Goal: Task Accomplishment & Management: Complete application form

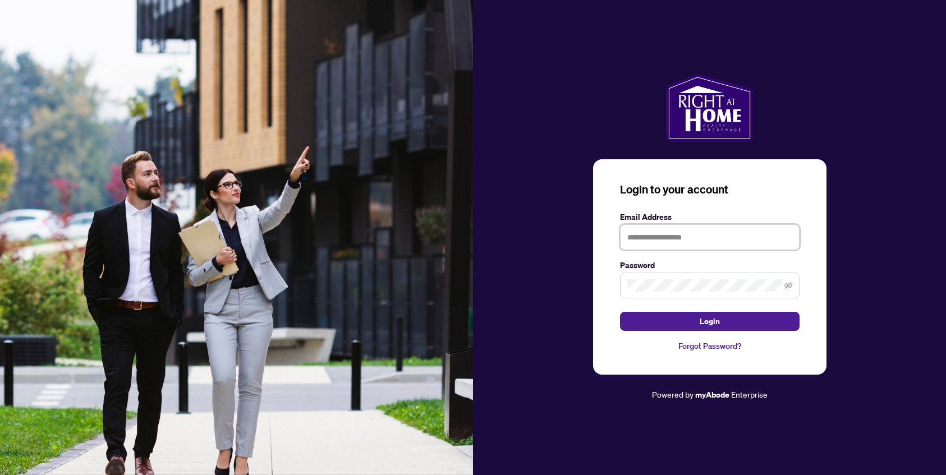
click at [658, 233] on input "text" at bounding box center [710, 237] width 180 height 26
click at [651, 241] on input "text" at bounding box center [710, 237] width 180 height 26
type input "**********"
click at [620, 312] on button "Login" at bounding box center [710, 321] width 180 height 19
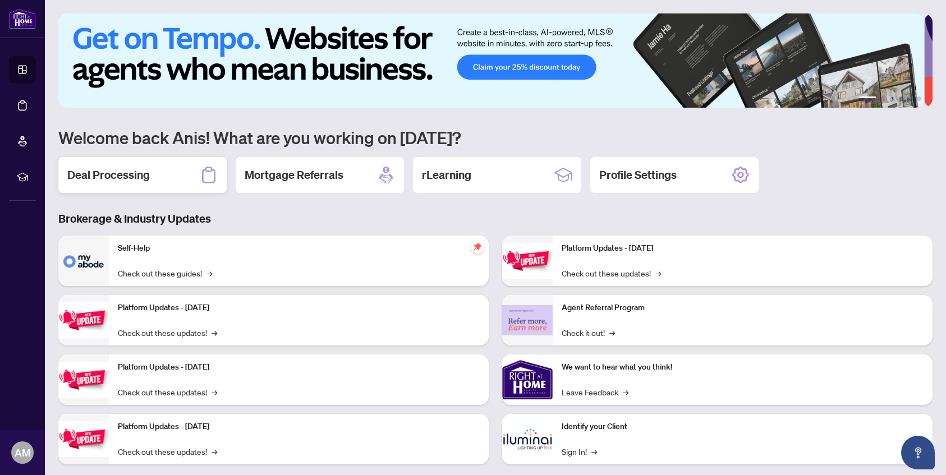
click at [166, 171] on div "Deal Processing" at bounding box center [142, 175] width 168 height 36
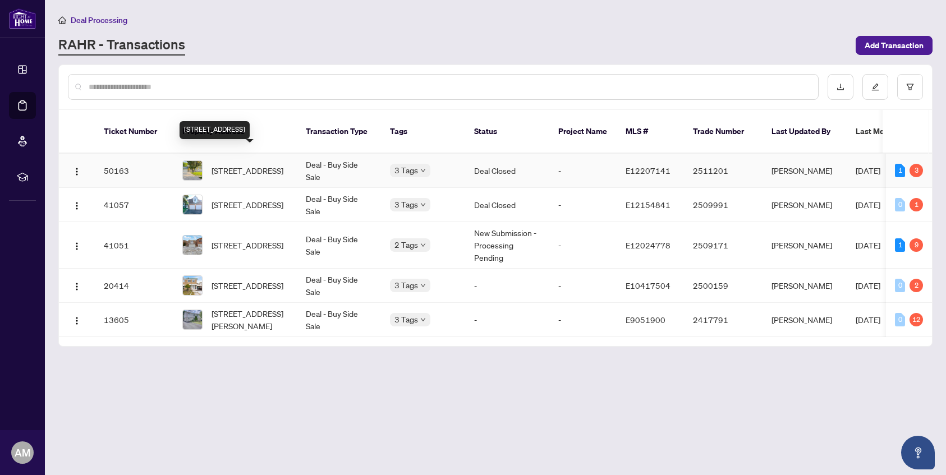
click at [249, 164] on span "[STREET_ADDRESS]" at bounding box center [248, 170] width 72 height 12
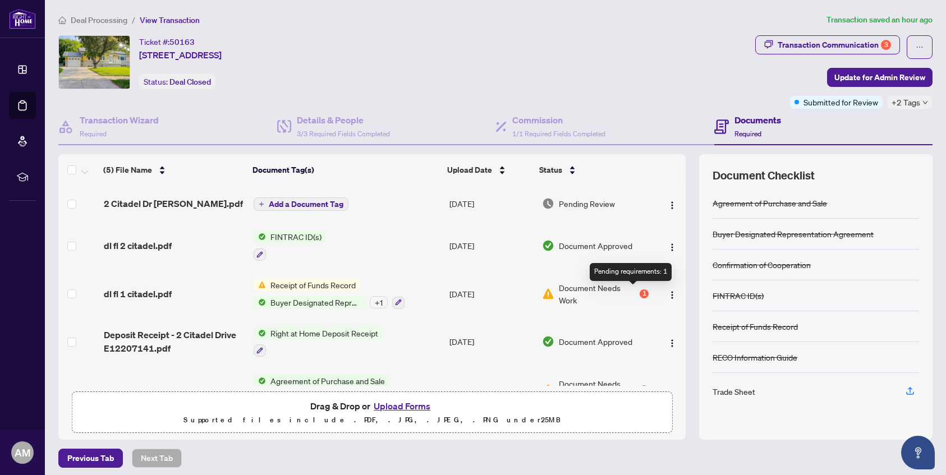
click at [640, 290] on div "1" at bounding box center [644, 293] width 9 height 9
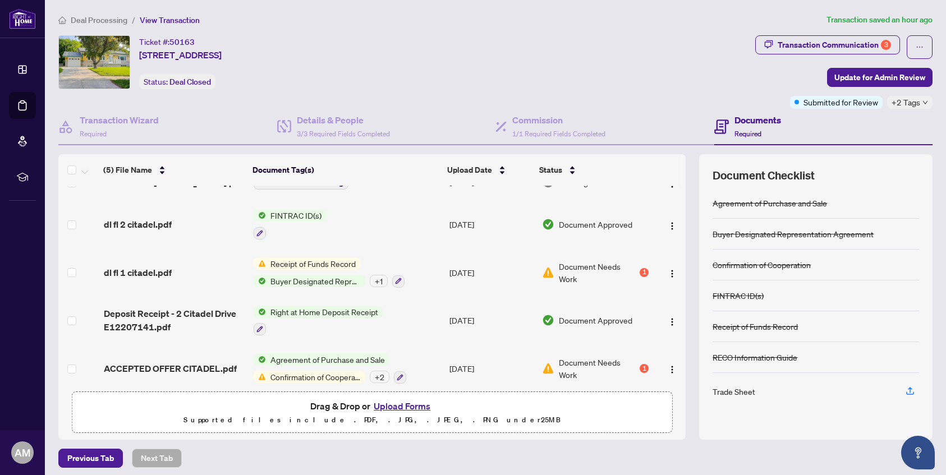
scroll to position [29, 0]
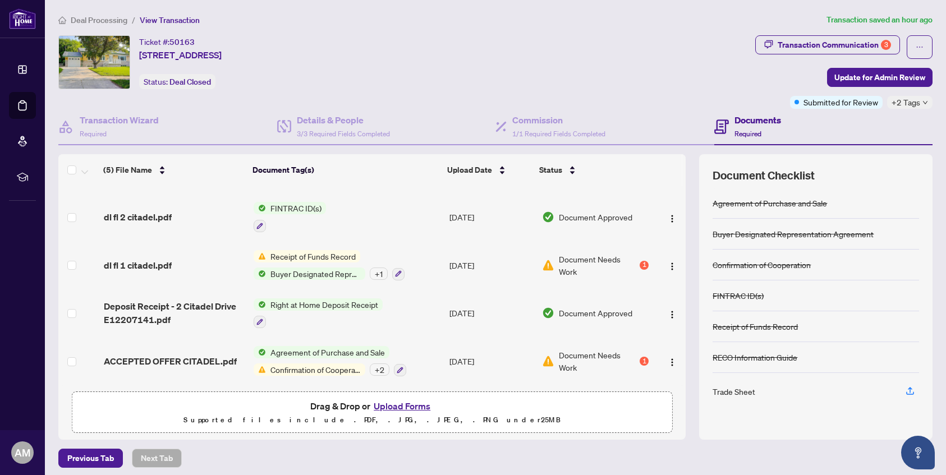
click at [325, 367] on span "Confirmation of Cooperation" at bounding box center [315, 370] width 99 height 12
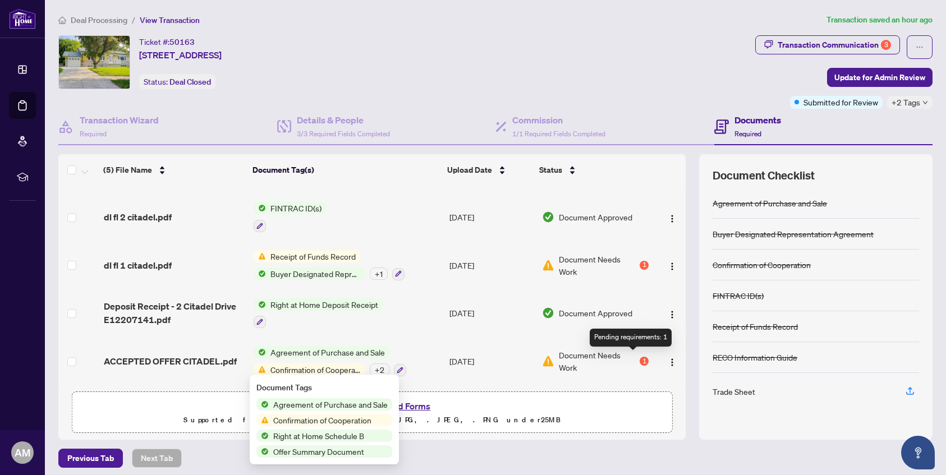
click at [640, 357] on div "1" at bounding box center [644, 361] width 9 height 9
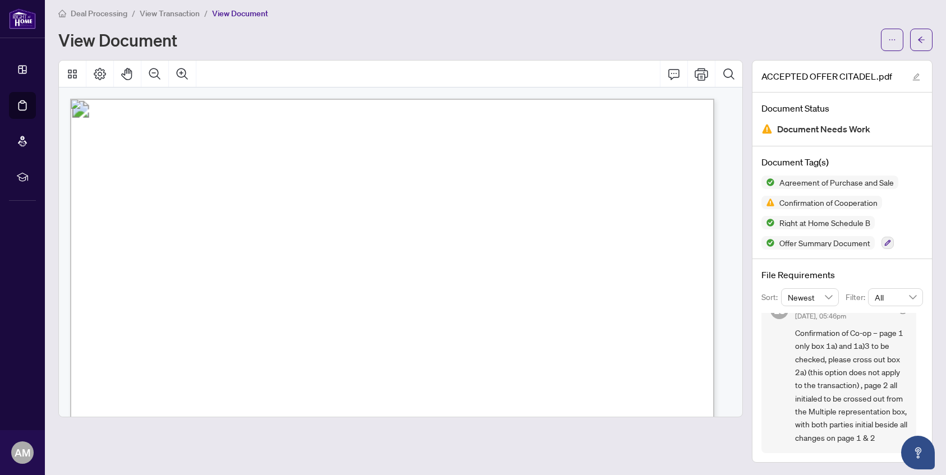
scroll to position [8, 0]
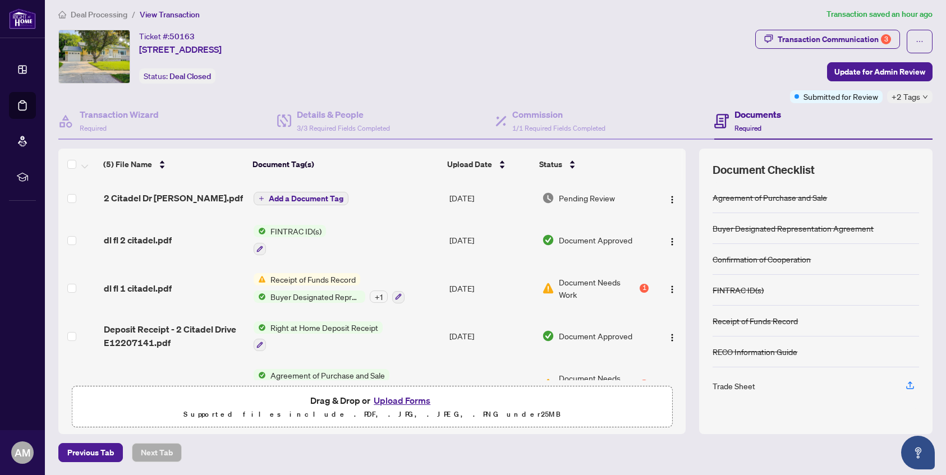
click at [748, 112] on h4 "Documents" at bounding box center [757, 114] width 47 height 13
click at [753, 112] on h4 "Documents" at bounding box center [757, 114] width 47 height 13
click at [719, 121] on icon at bounding box center [721, 121] width 15 height 15
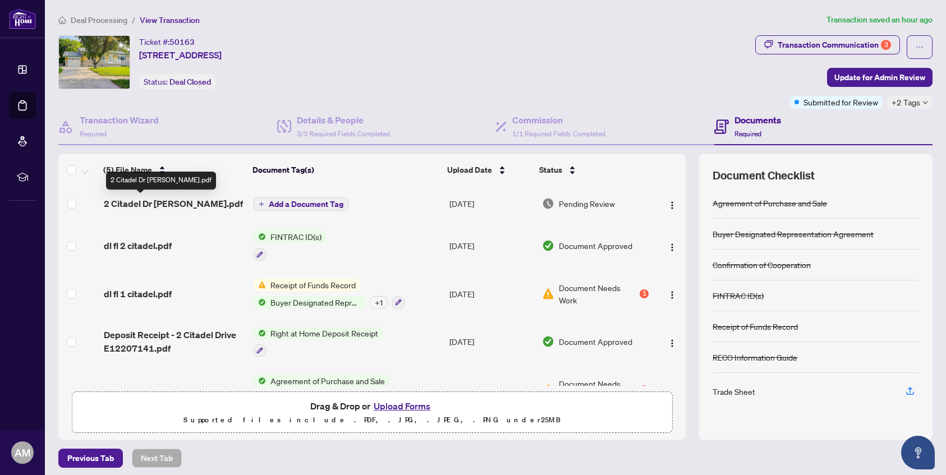
click at [125, 205] on span "2 Citadel Dr [PERSON_NAME].pdf" at bounding box center [173, 203] width 139 height 13
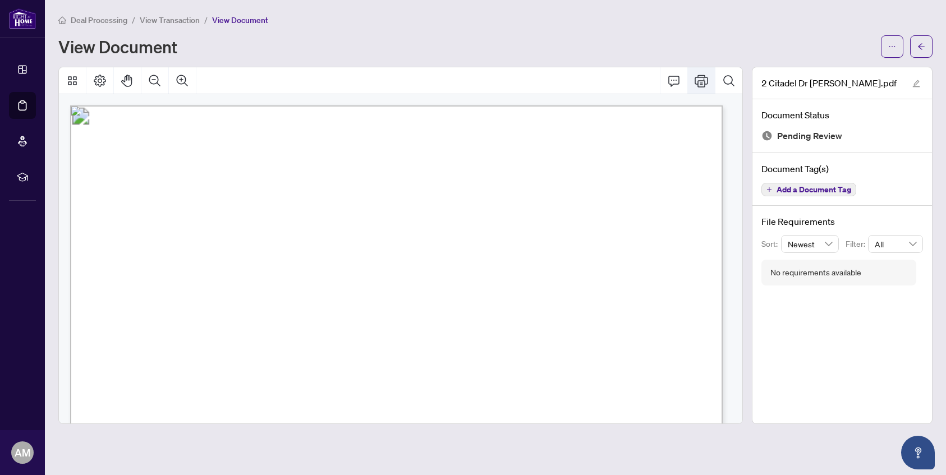
click at [701, 85] on icon "Print" at bounding box center [701, 80] width 13 height 13
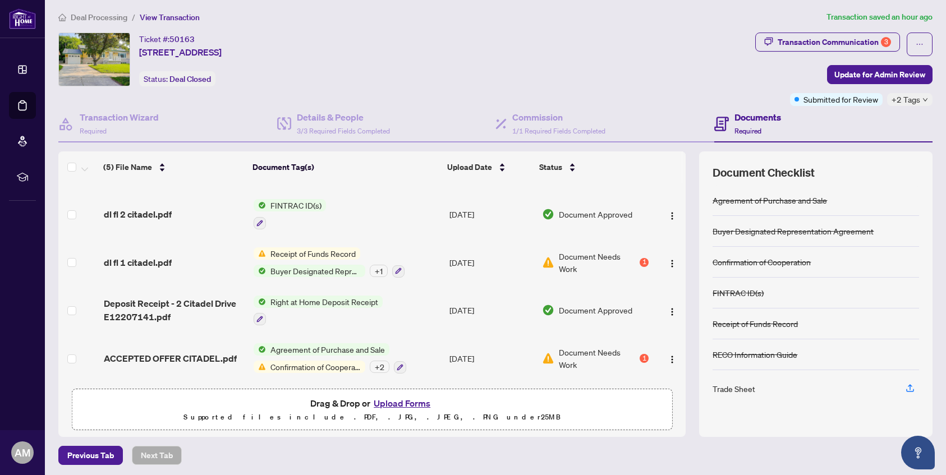
scroll to position [6, 0]
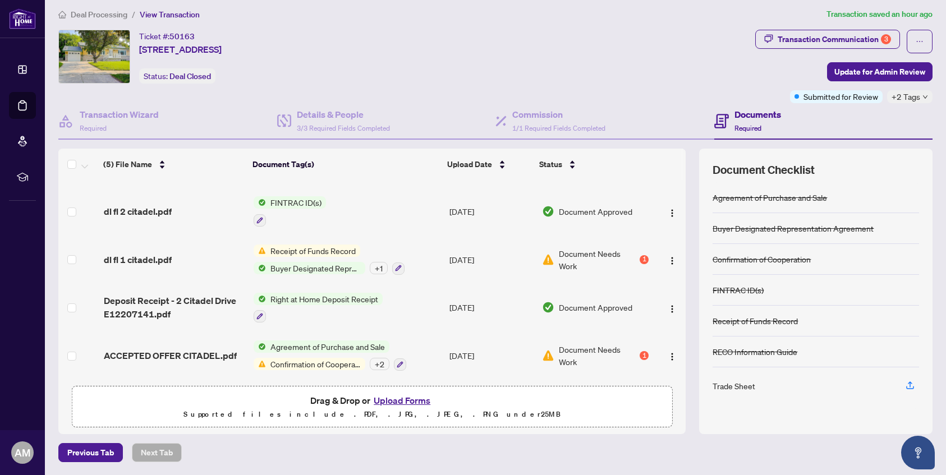
click at [415, 400] on button "Upload Forms" at bounding box center [401, 400] width 63 height 15
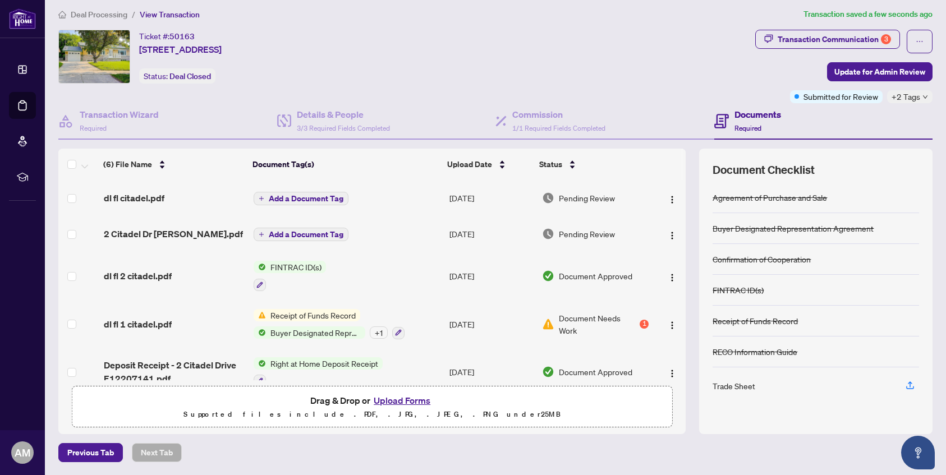
scroll to position [0, 0]
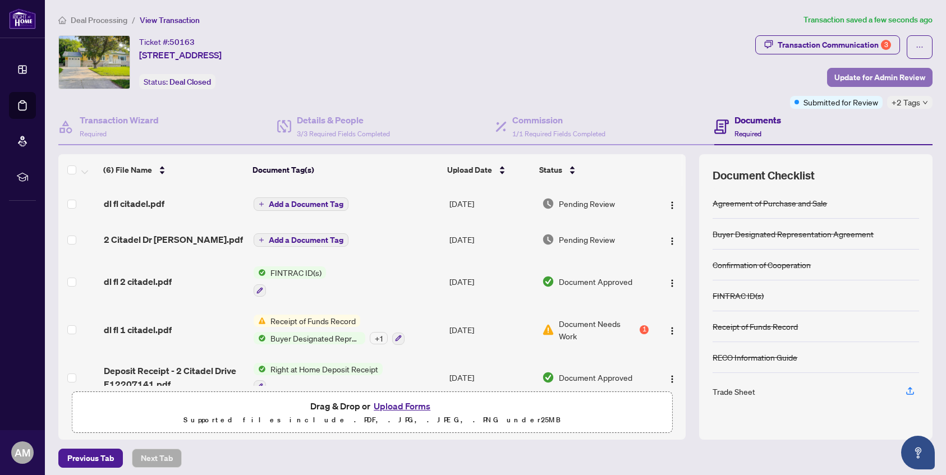
click at [856, 77] on span "Update for Admin Review" at bounding box center [879, 77] width 91 height 18
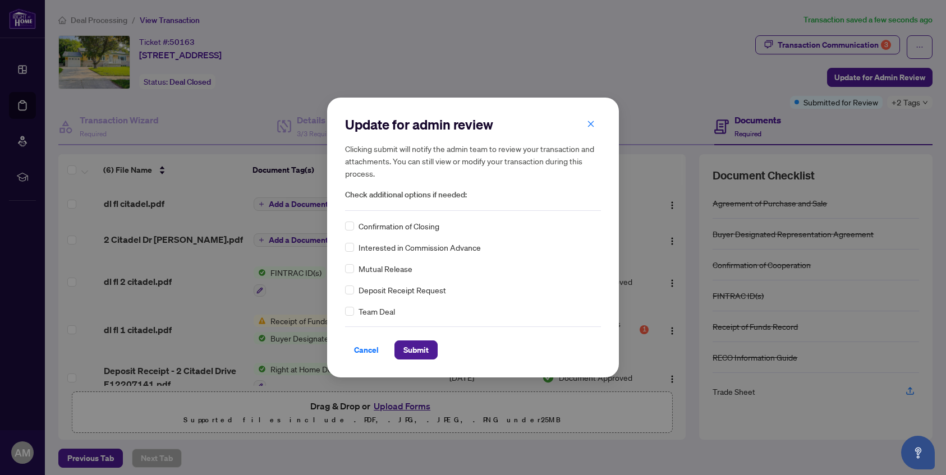
click at [407, 227] on span "Confirmation of Closing" at bounding box center [399, 226] width 81 height 12
click at [425, 352] on span "Submit" at bounding box center [415, 350] width 25 height 18
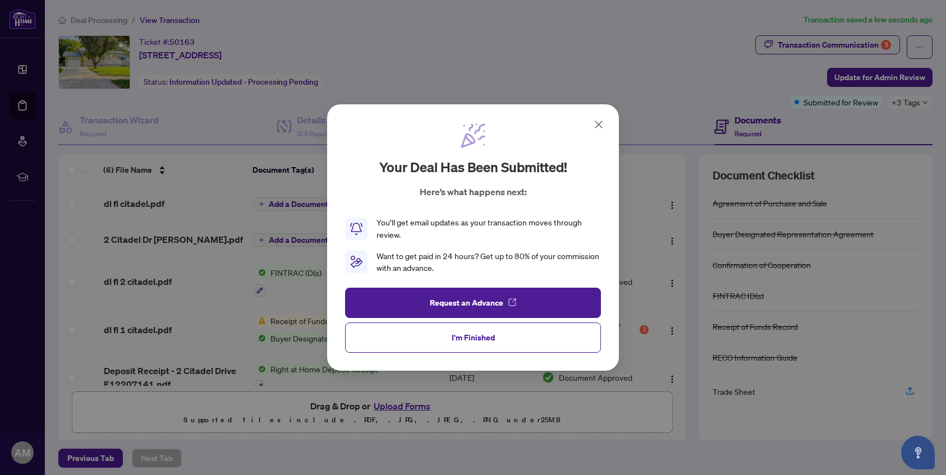
click at [599, 122] on icon at bounding box center [598, 124] width 7 height 7
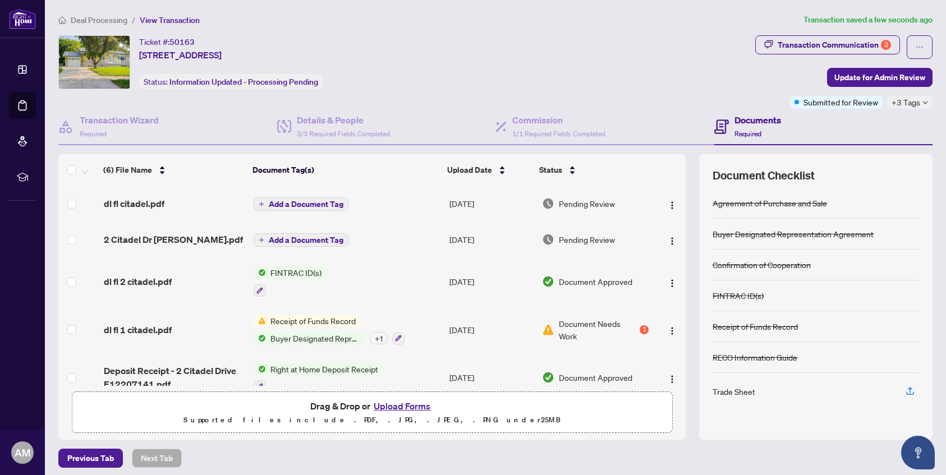
click at [211, 235] on div "2 Citadel Dr [PERSON_NAME].pdf" at bounding box center [174, 239] width 141 height 13
